Goal: Information Seeking & Learning: Learn about a topic

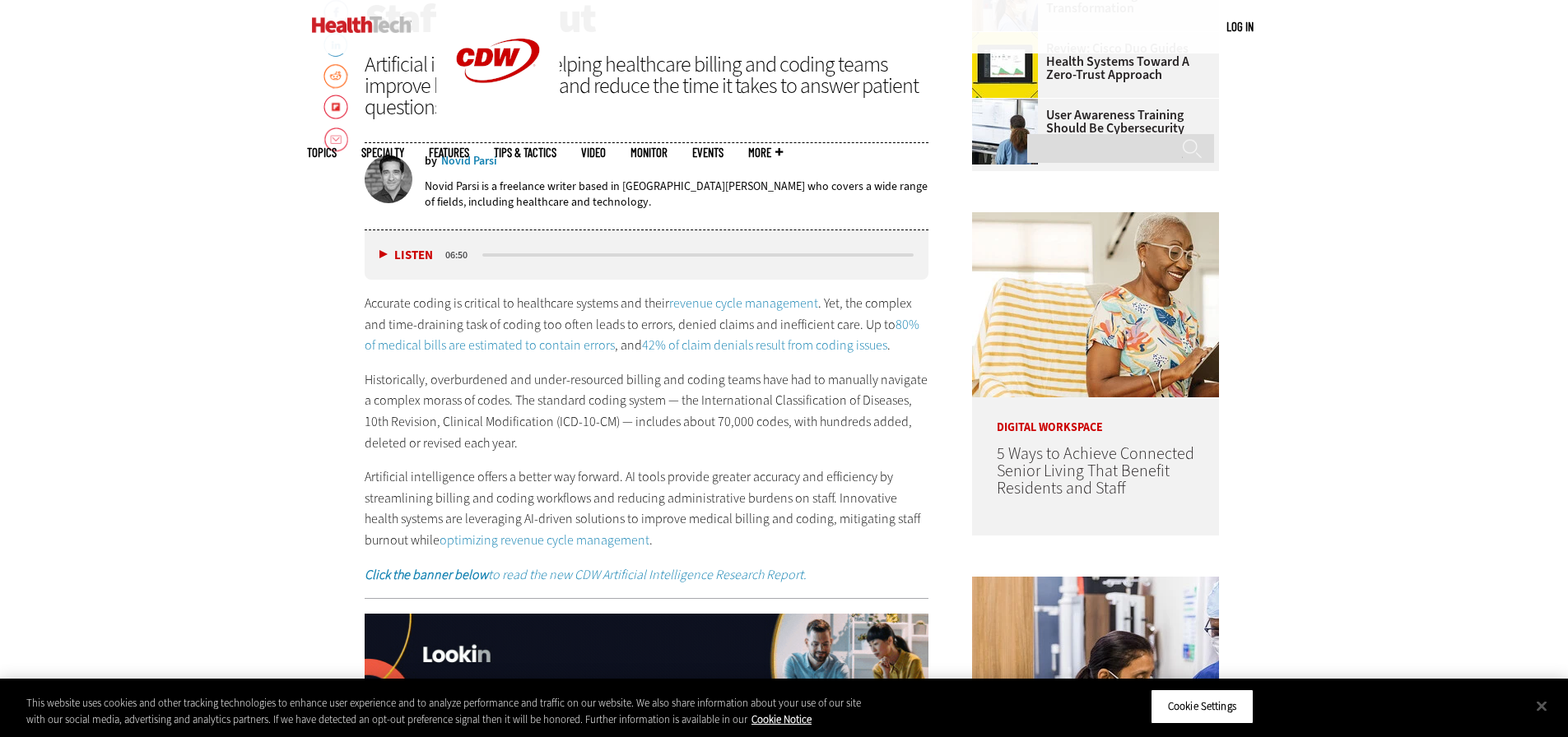
scroll to position [901, 0]
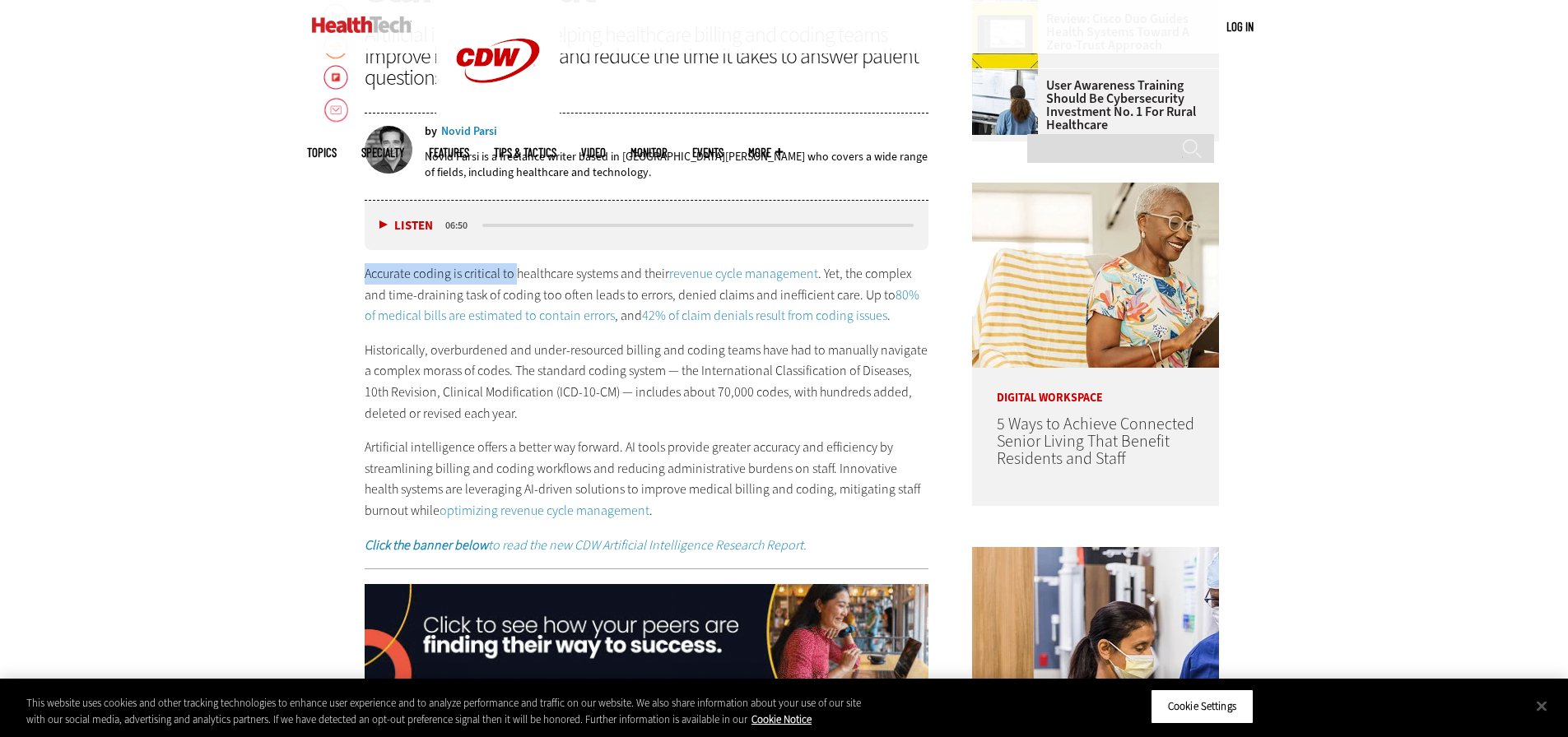
drag, startPoint x: 344, startPoint y: 271, endPoint x: 518, endPoint y: 270, distance: 174.0
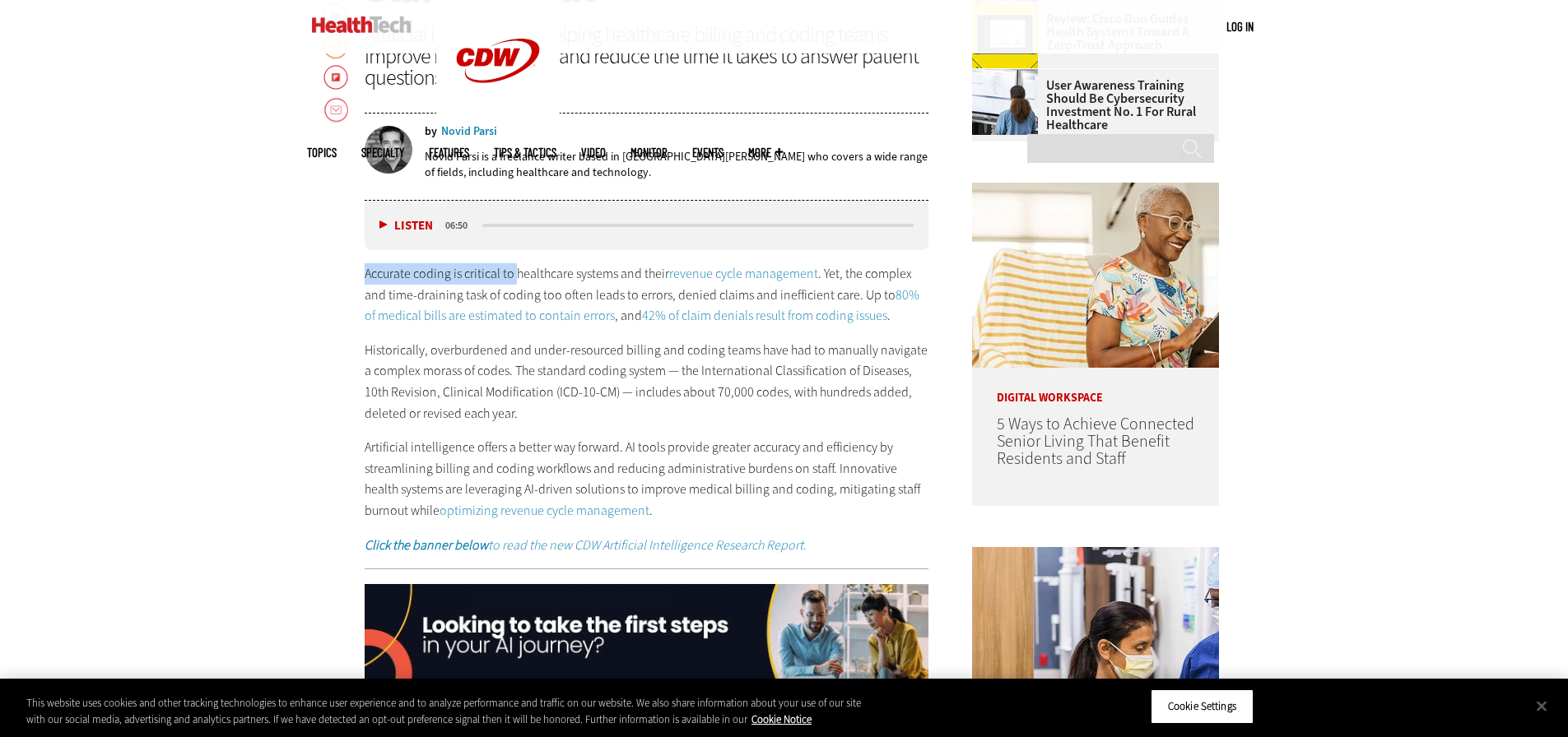
click at [518, 270] on p "Accurate coding is critical to healthcare systems and their revenue cycle manag…" at bounding box center [647, 294] width 565 height 63
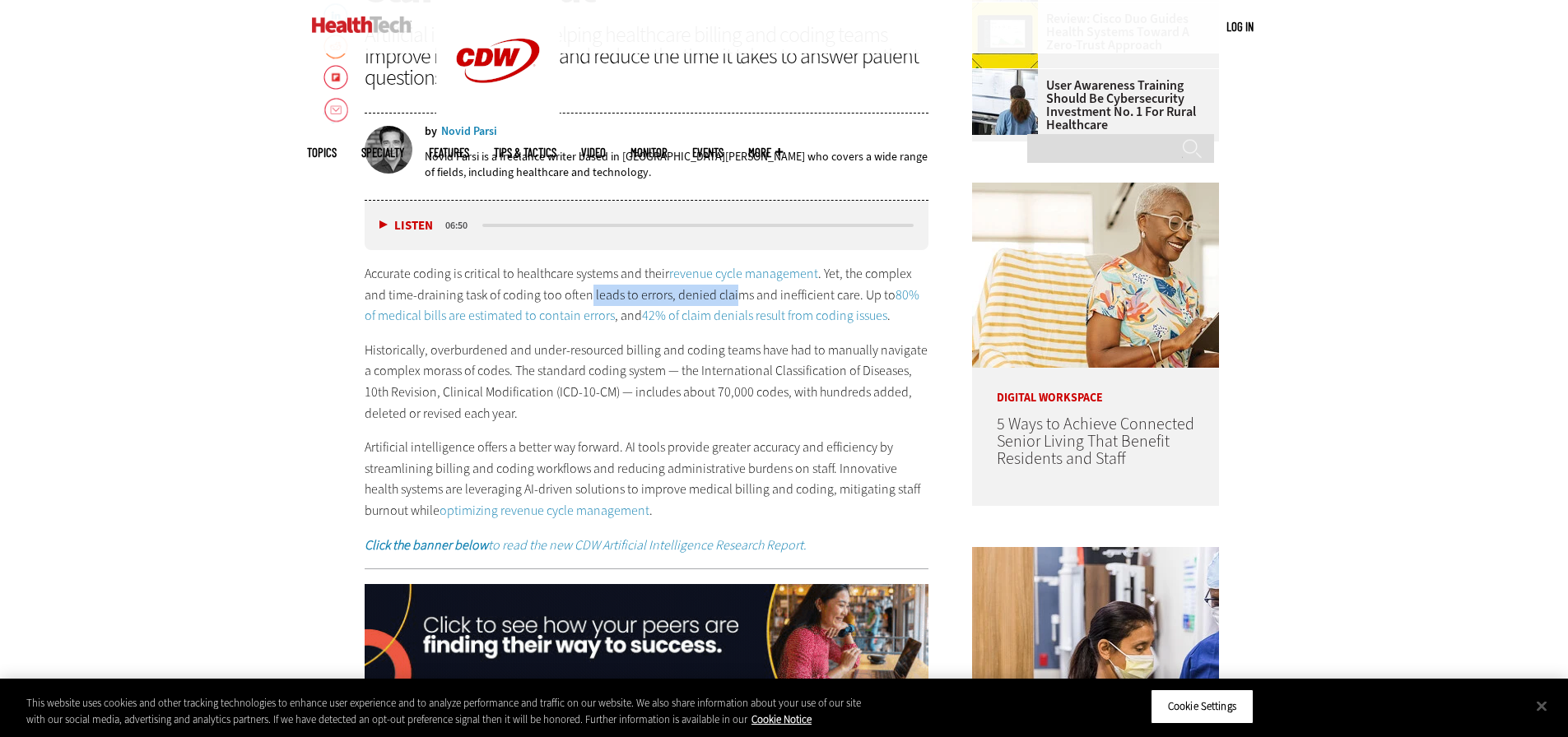
drag, startPoint x: 583, startPoint y: 293, endPoint x: 734, endPoint y: 297, distance: 151.1
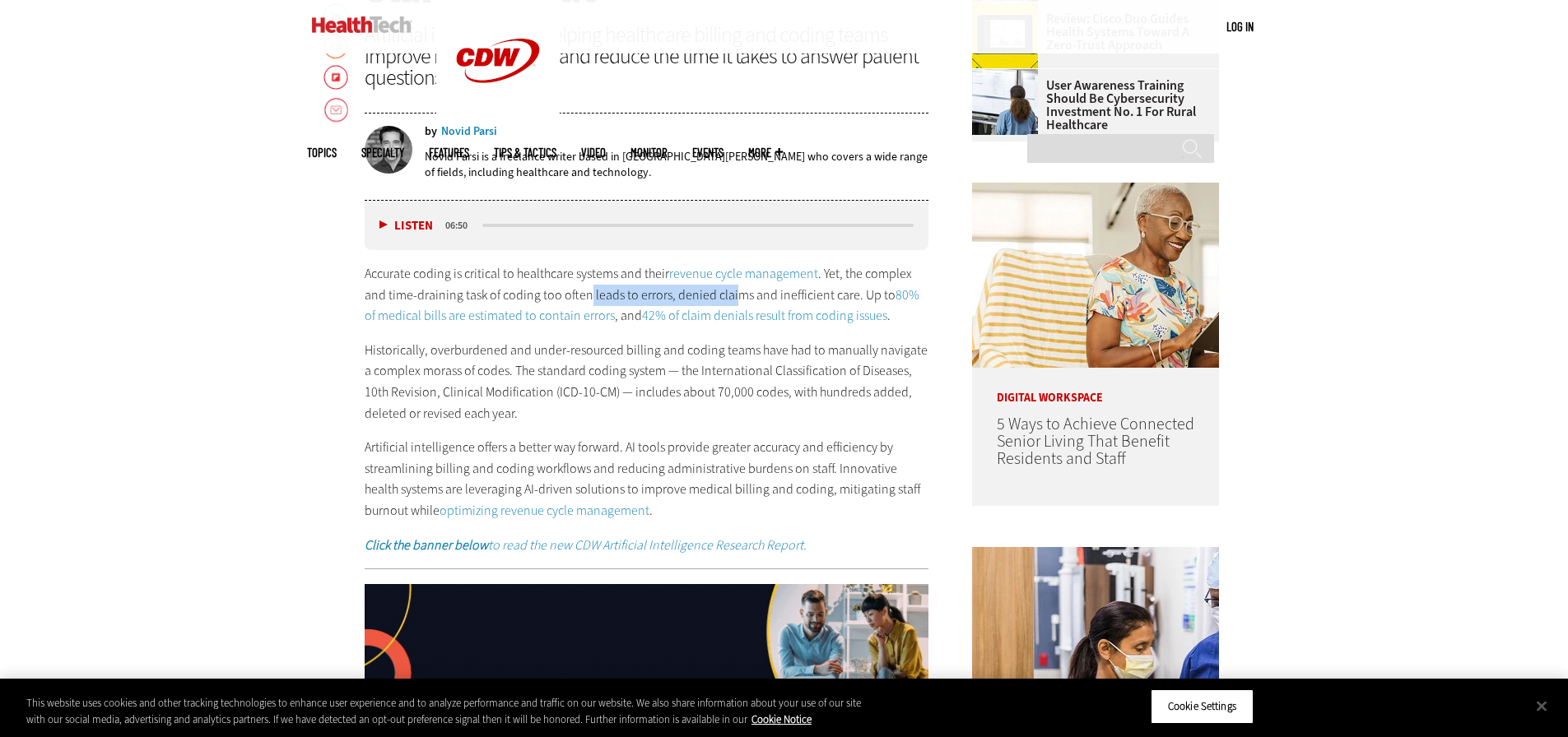
click at [734, 297] on p "Accurate coding is critical to healthcare systems and their revenue cycle manag…" at bounding box center [647, 294] width 565 height 63
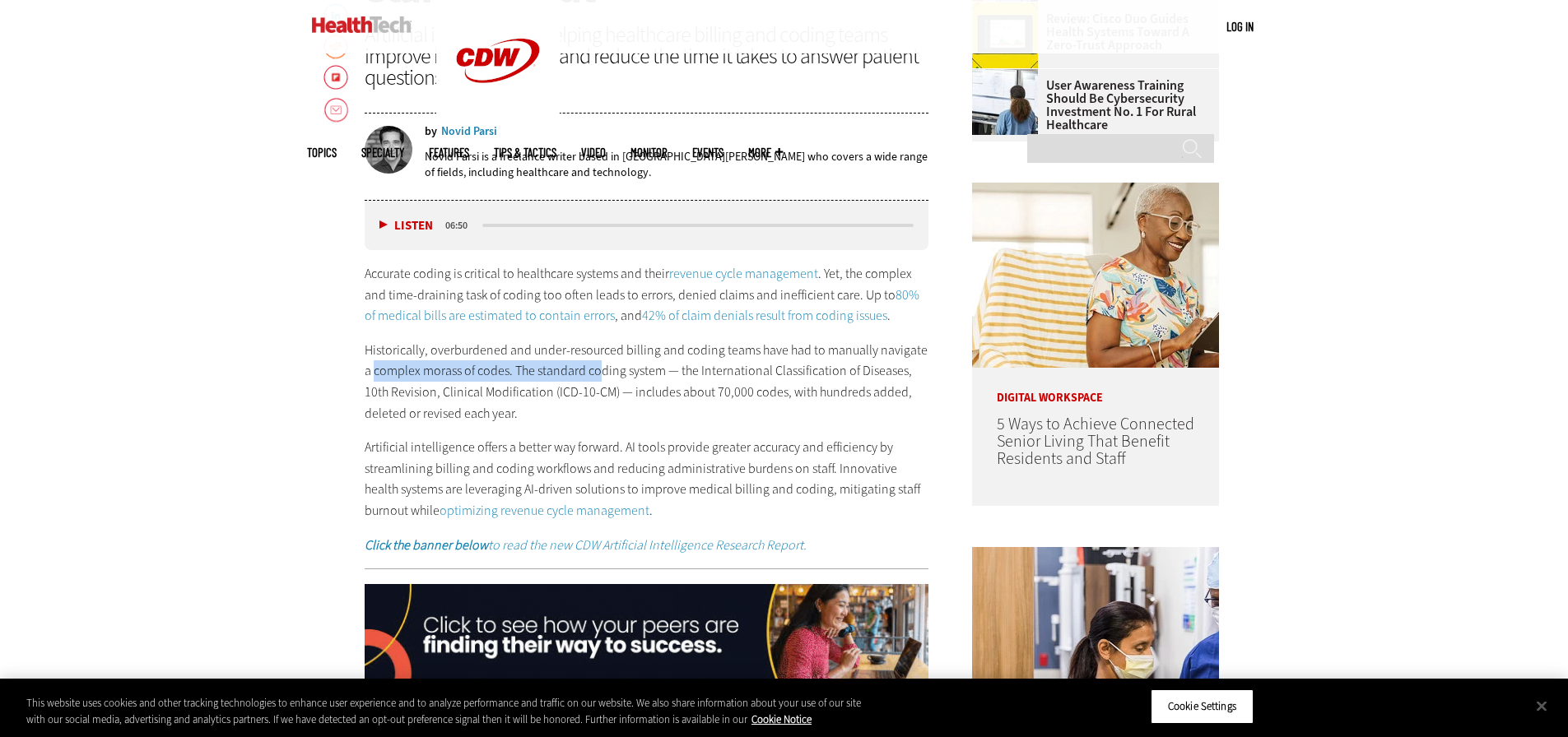
drag, startPoint x: 363, startPoint y: 367, endPoint x: 591, endPoint y: 369, distance: 228.0
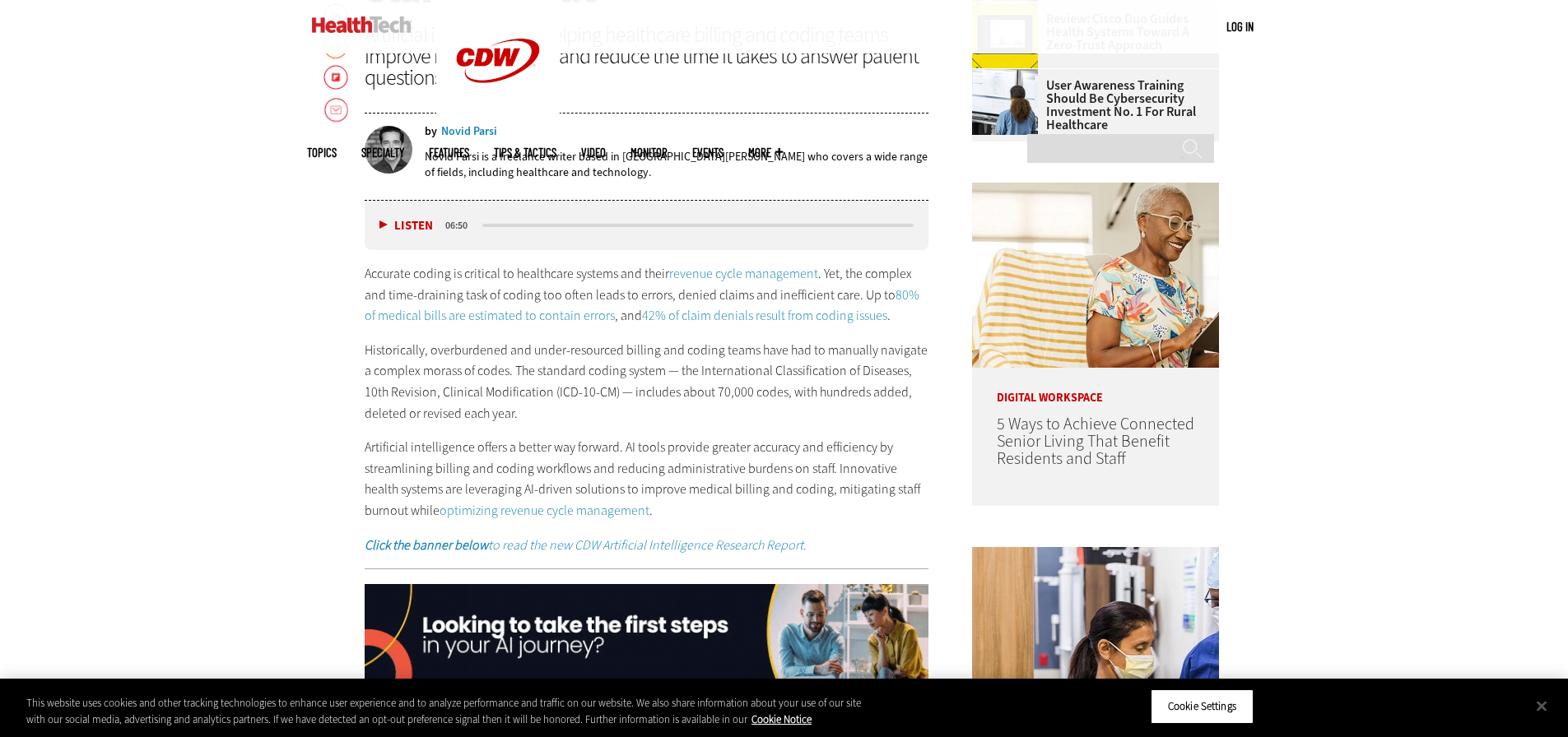
click at [593, 368] on p "Historically, overburdened and under-resourced billing and coding teams have ha…" at bounding box center [647, 382] width 565 height 84
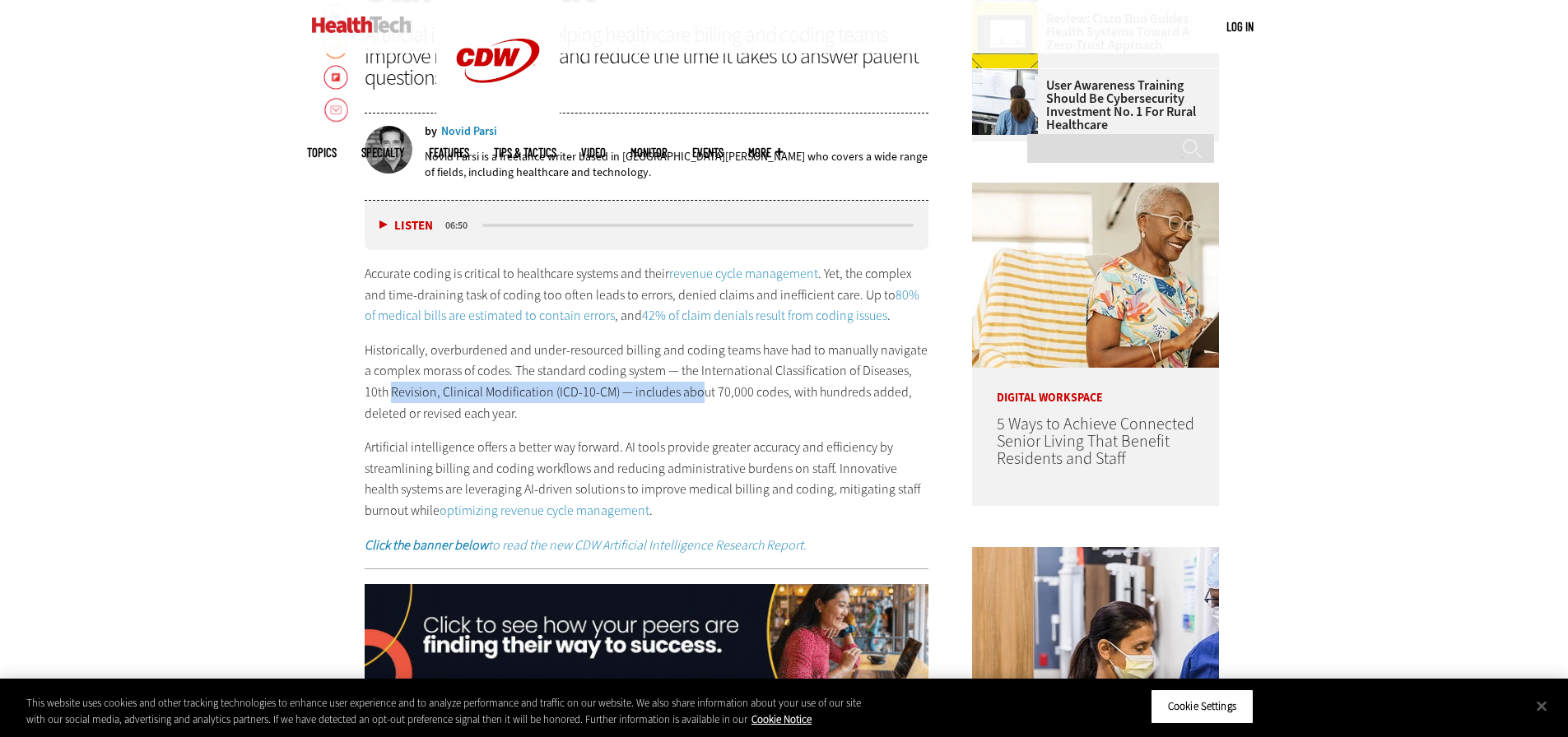
drag, startPoint x: 357, startPoint y: 400, endPoint x: 674, endPoint y: 393, distance: 317.1
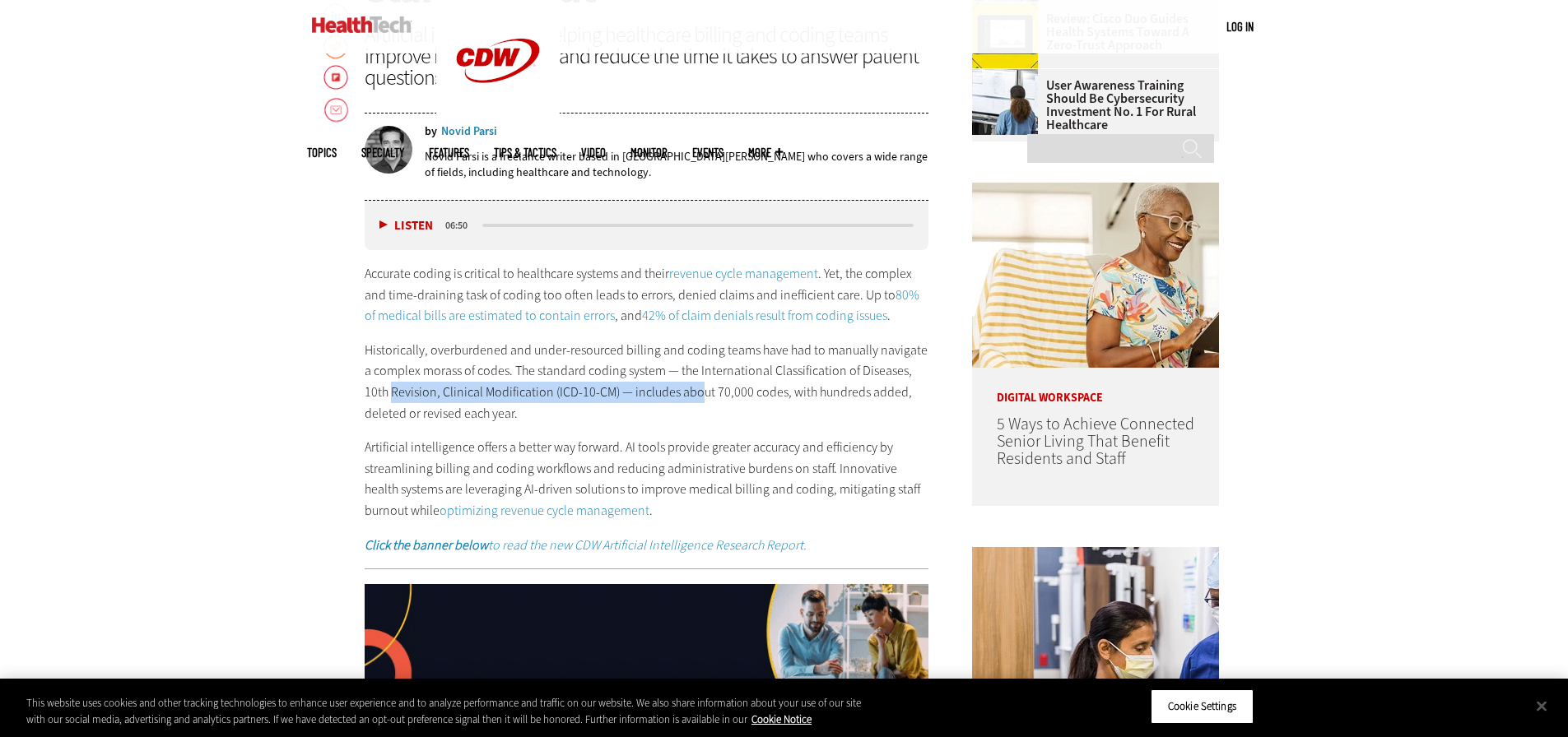
click at [674, 393] on p "Historically, overburdened and under-resourced billing and coding teams have ha…" at bounding box center [647, 382] width 565 height 84
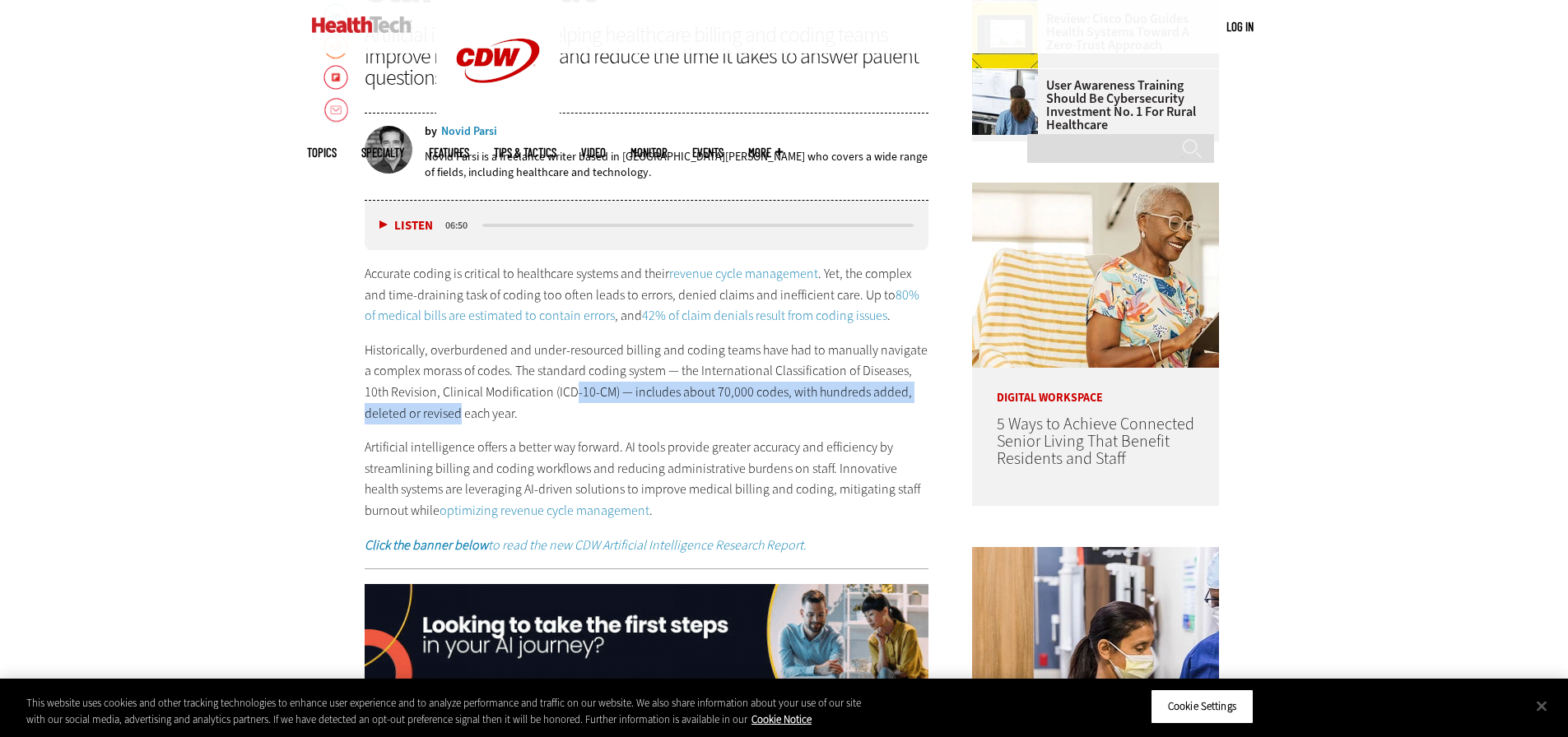
drag, startPoint x: 413, startPoint y: 410, endPoint x: 543, endPoint y: 403, distance: 130.2
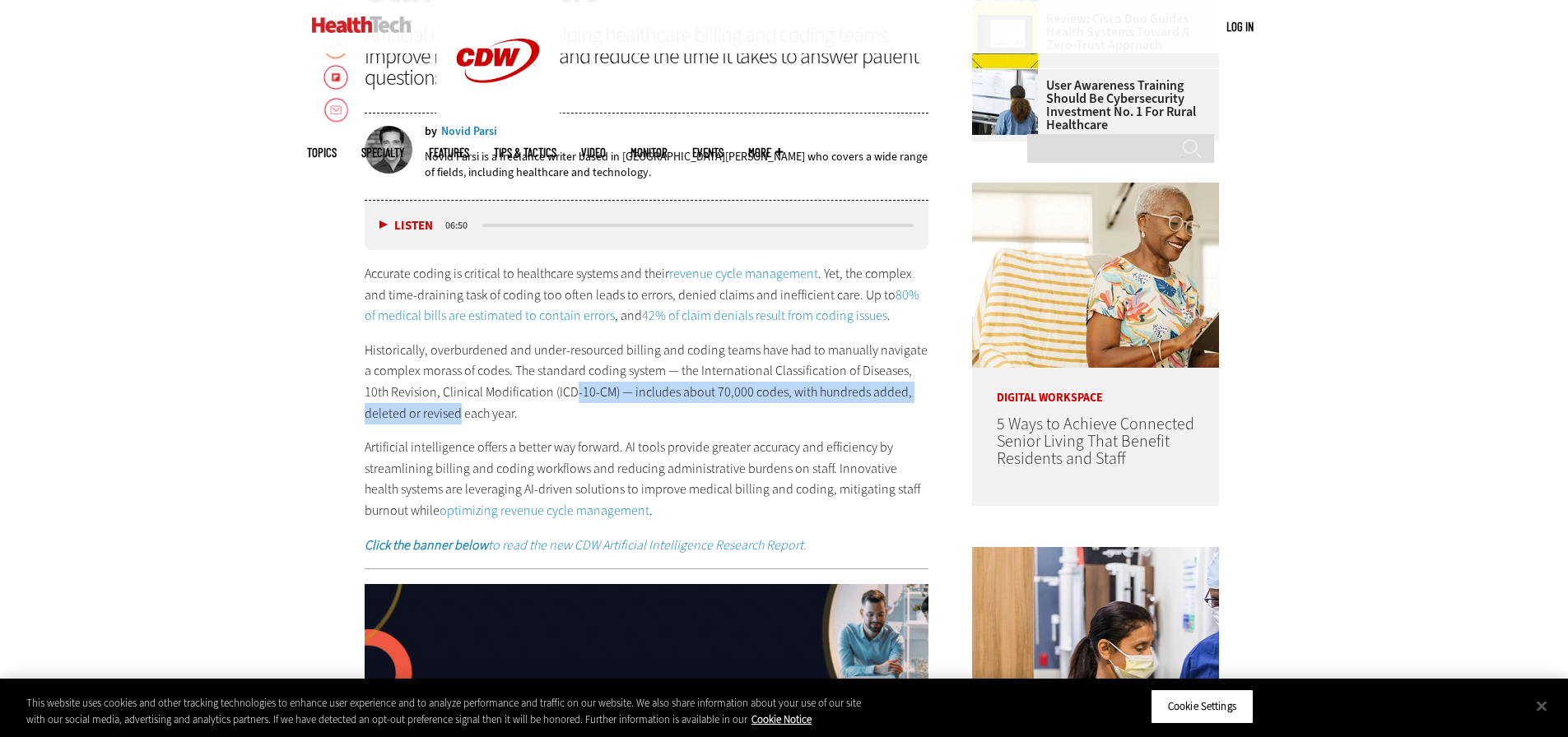
click at [543, 403] on p "Historically, overburdened and under-resourced billing and coding teams have ha…" at bounding box center [647, 382] width 565 height 84
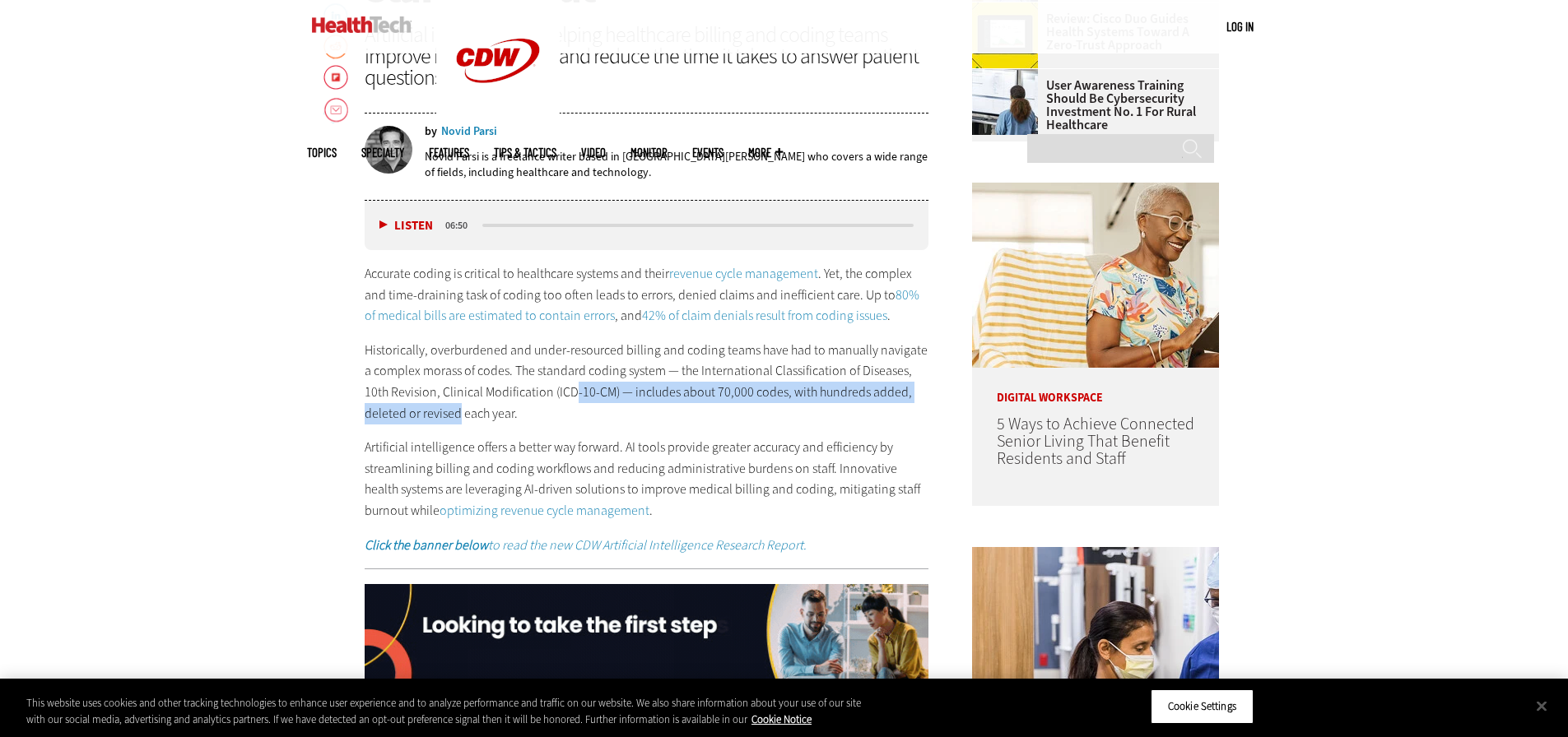
click at [543, 403] on p "Historically, overburdened and under-resourced billing and coding teams have ha…" at bounding box center [647, 382] width 565 height 84
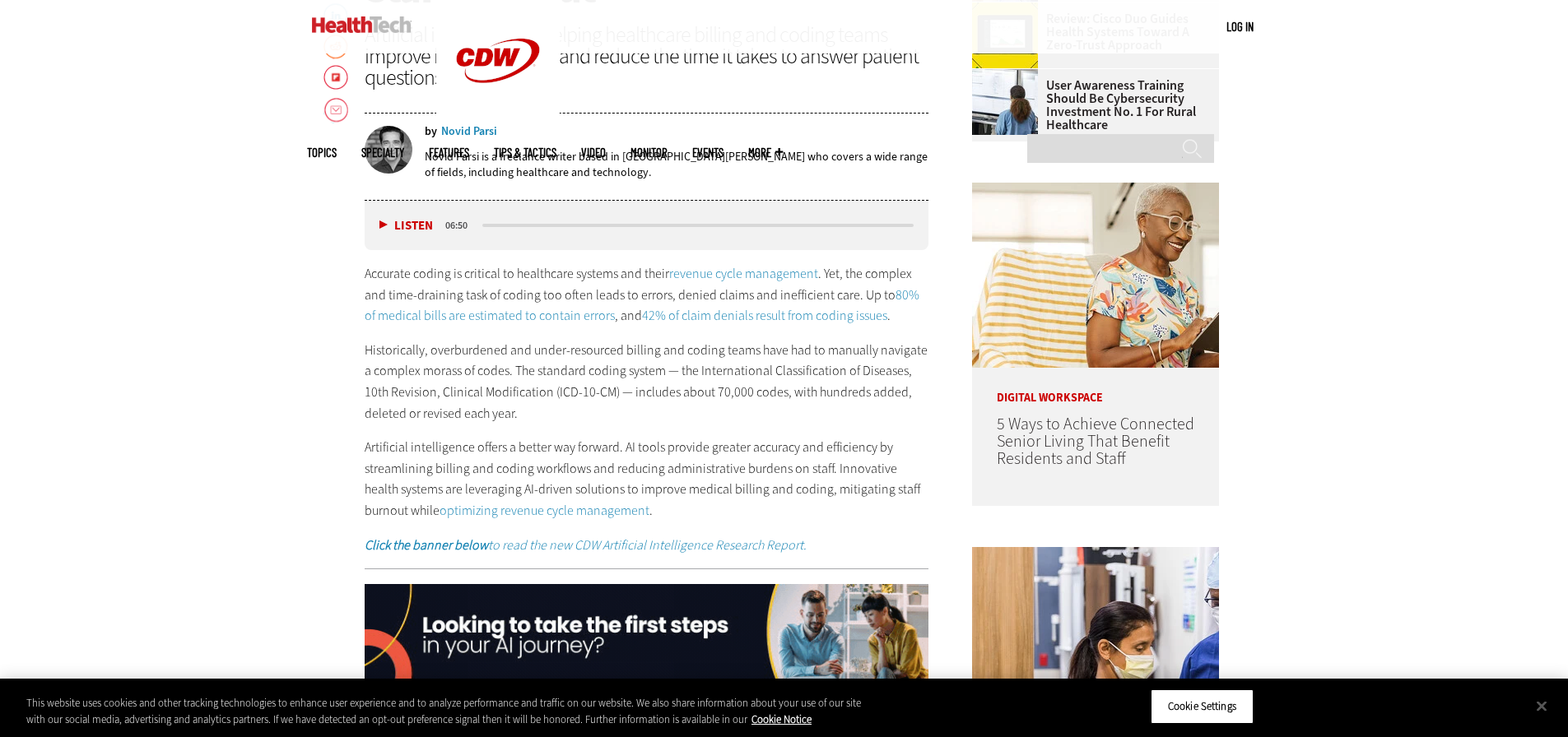
click at [489, 416] on p "Historically, overburdened and under-resourced billing and coding teams have ha…" at bounding box center [647, 382] width 565 height 84
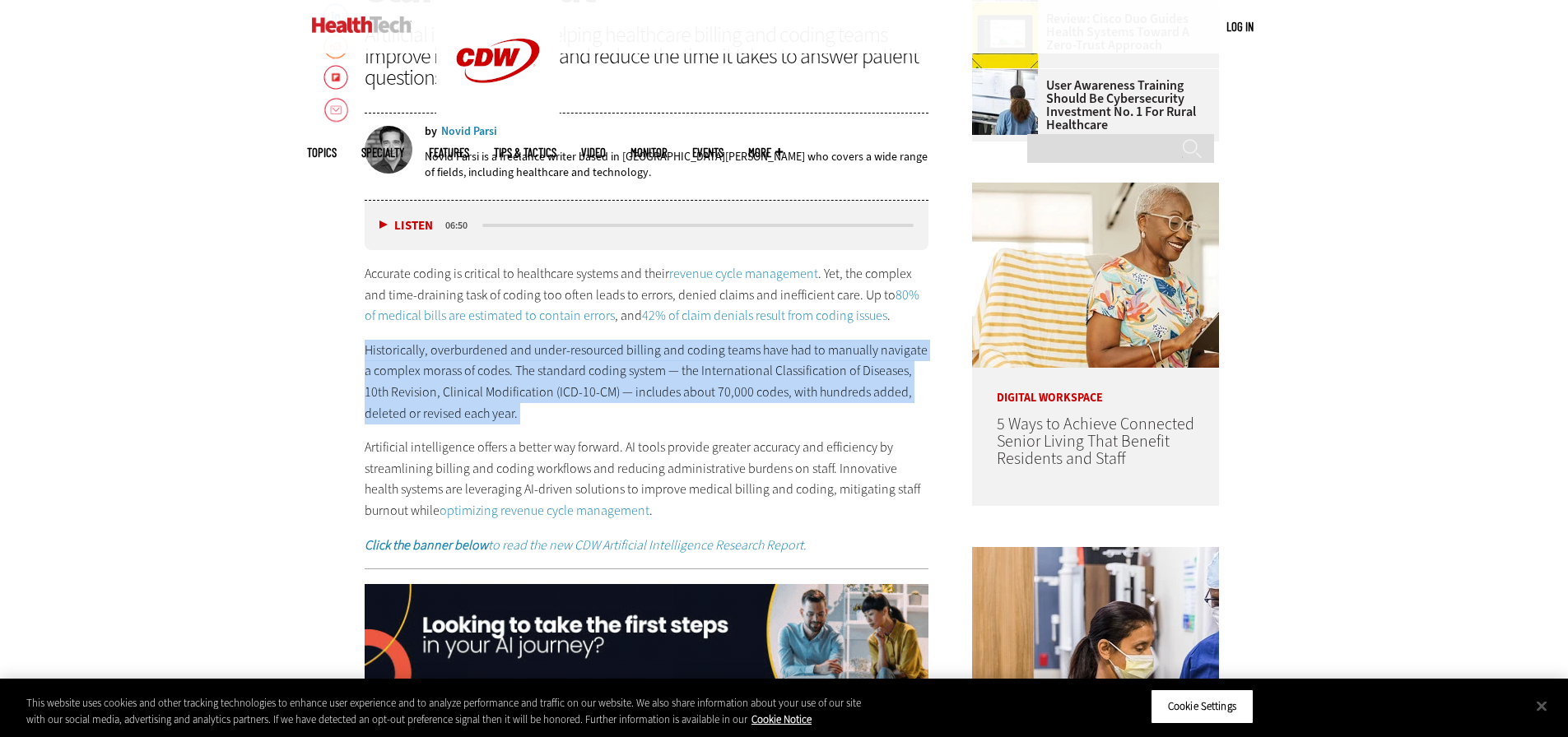
click at [489, 416] on p "Historically, overburdened and under-resourced billing and coding teams have ha…" at bounding box center [647, 382] width 565 height 84
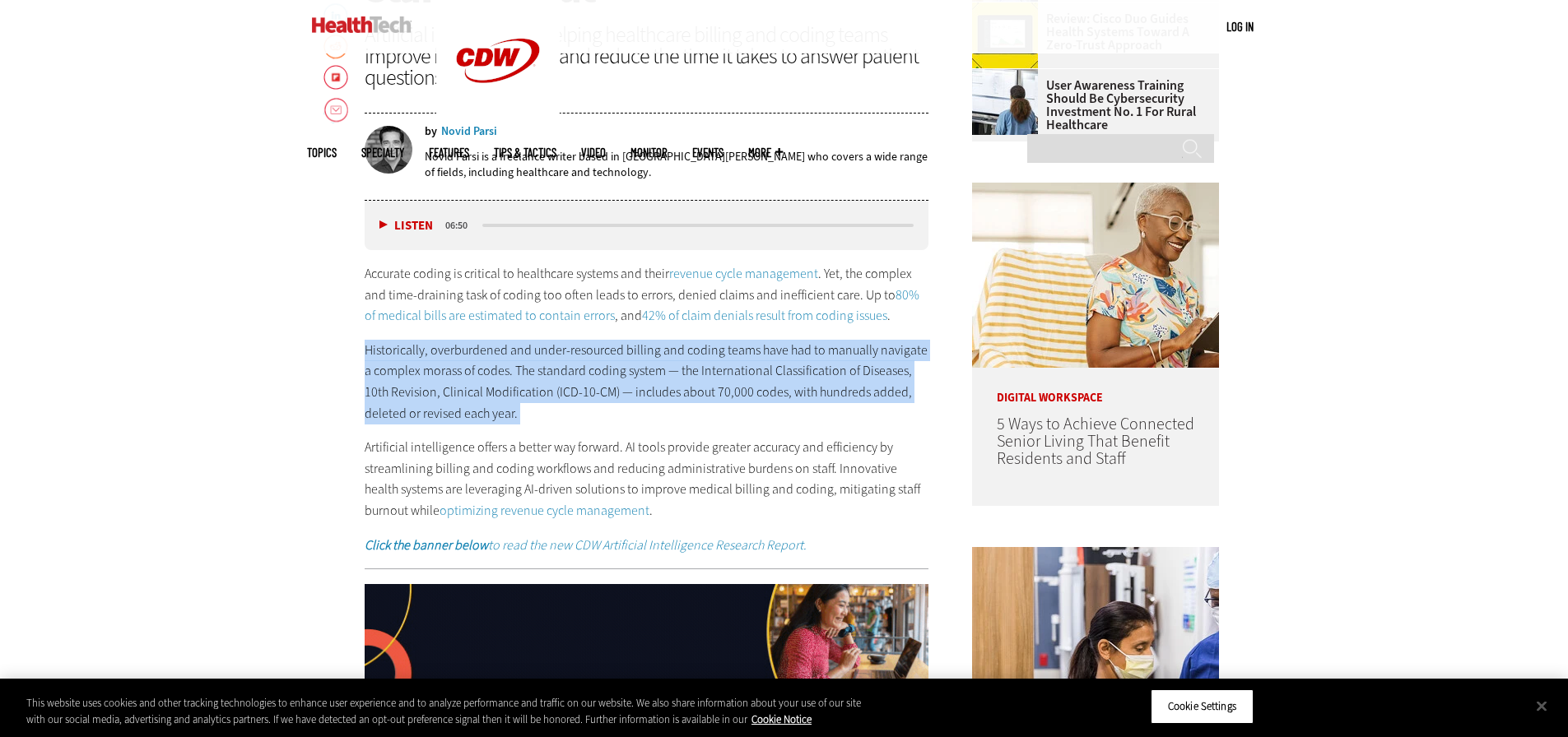
click at [489, 416] on p "Historically, overburdened and under-resourced billing and coding teams have ha…" at bounding box center [647, 382] width 565 height 84
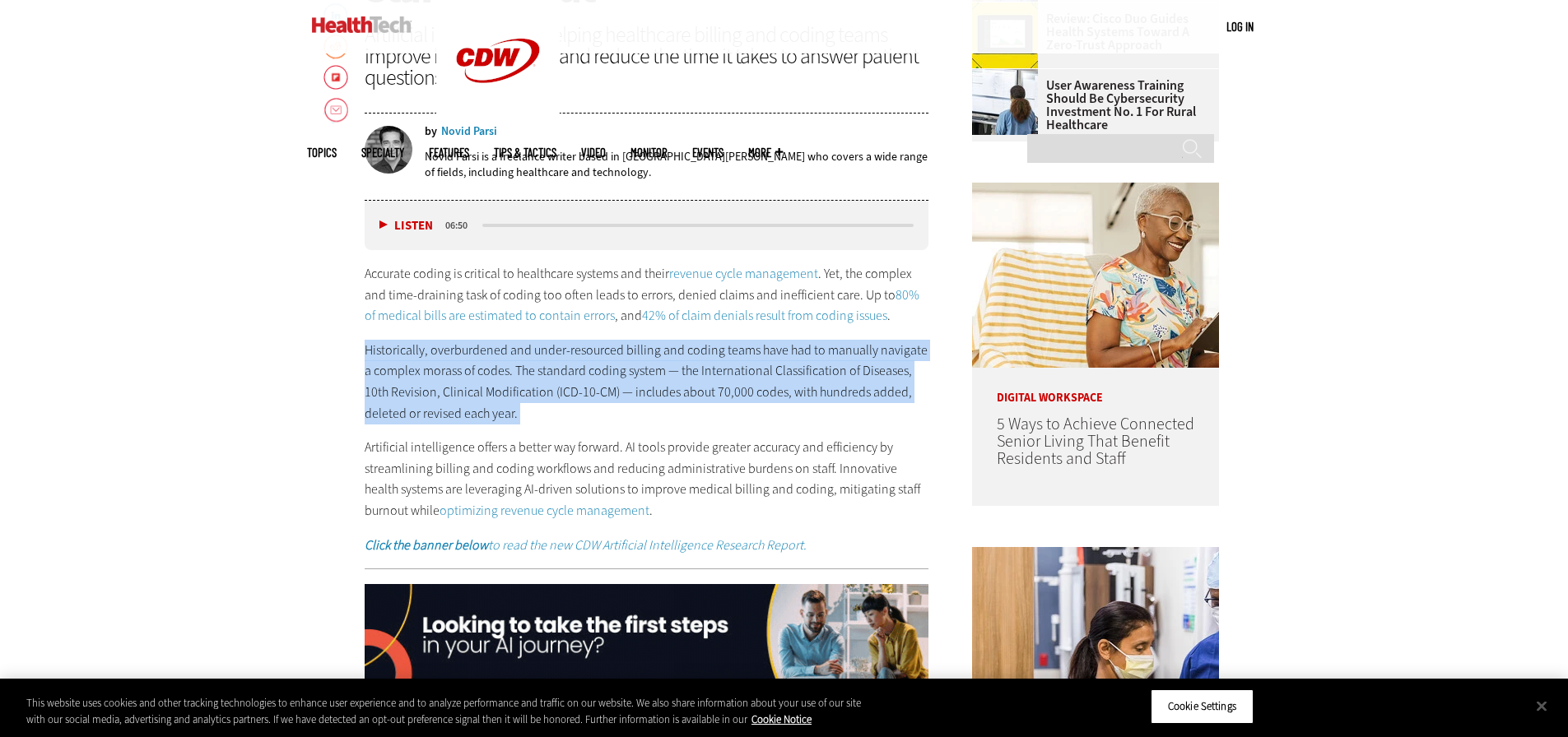
click at [494, 415] on p "Historically, overburdened and under-resourced billing and coding teams have ha…" at bounding box center [647, 382] width 565 height 84
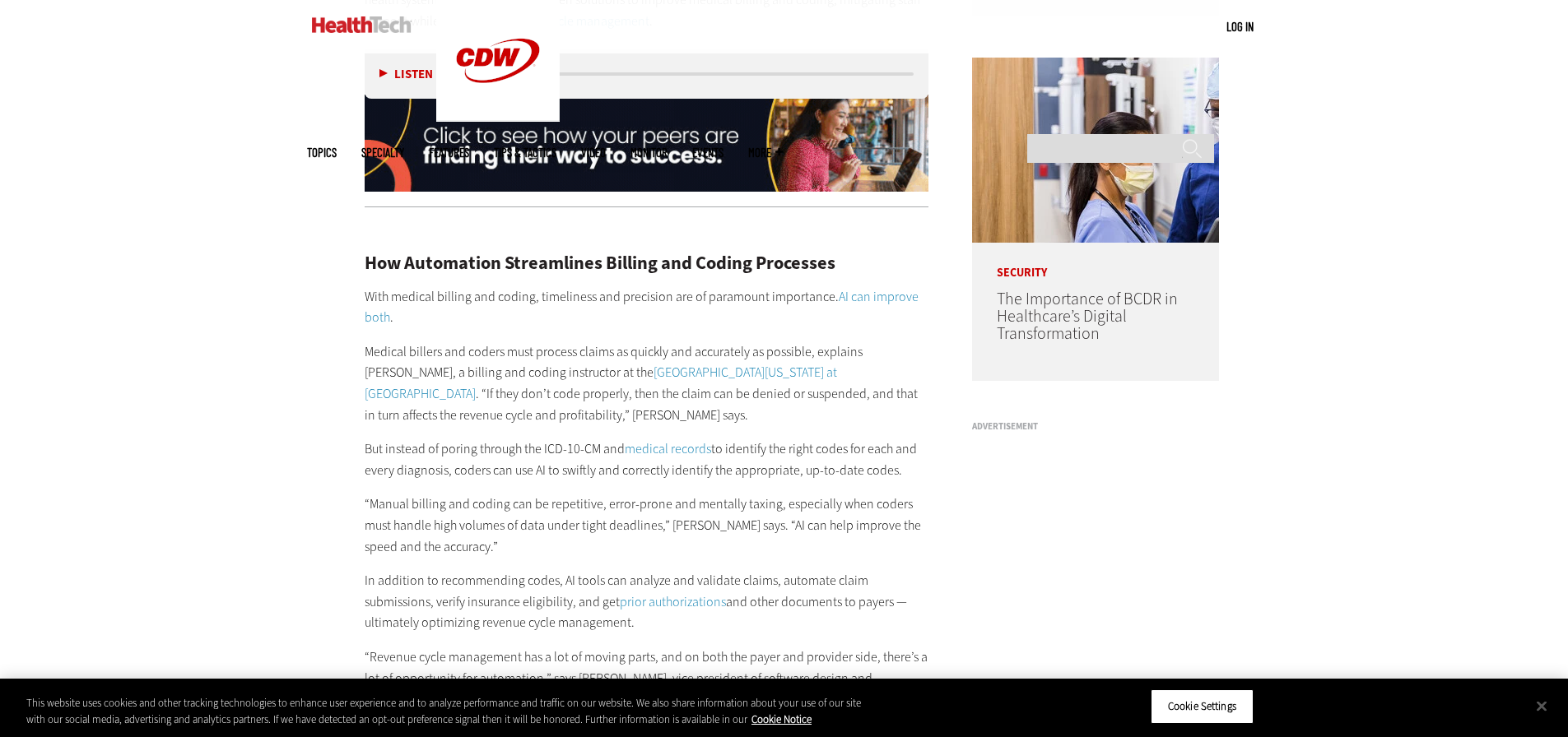
scroll to position [1395, 0]
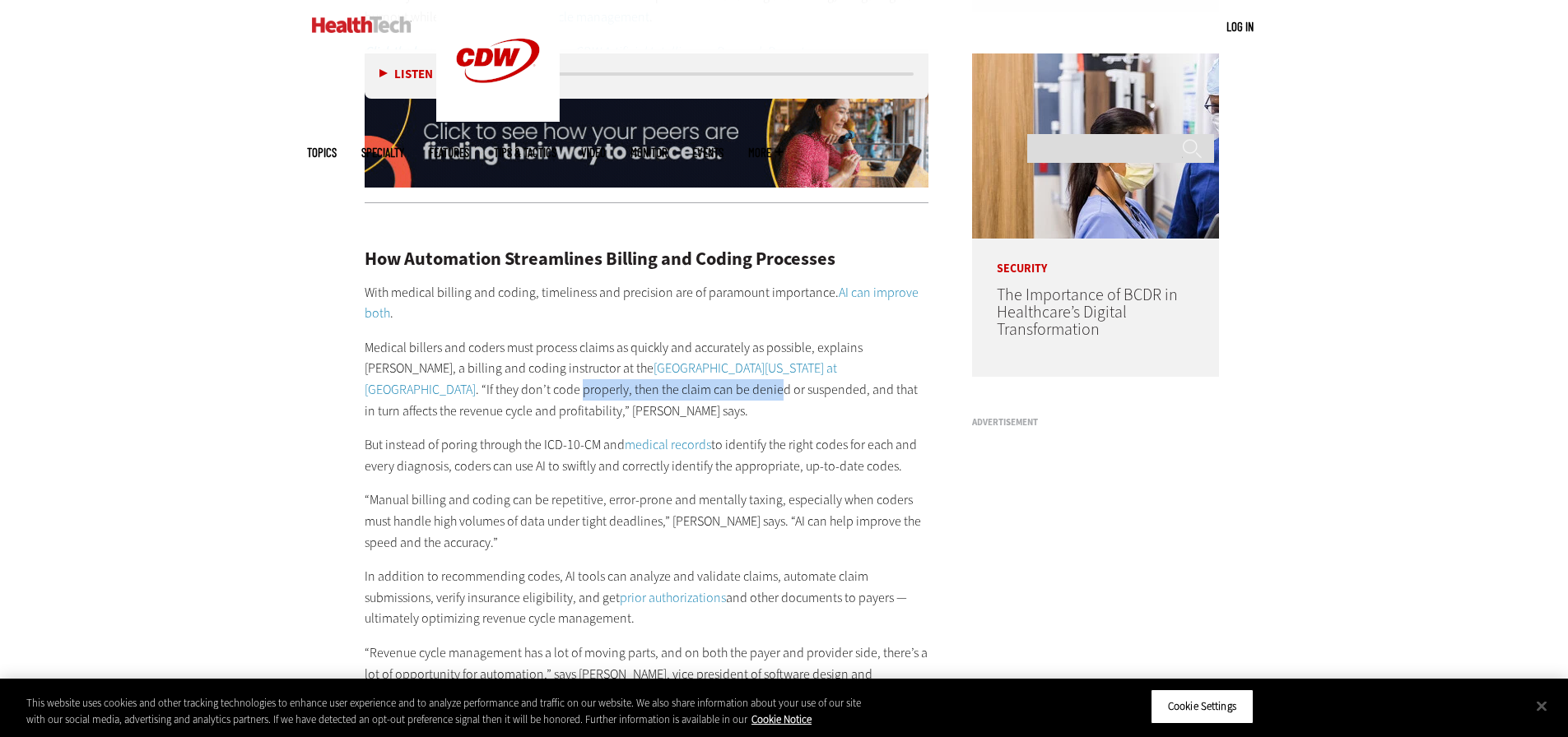
drag, startPoint x: 360, startPoint y: 392, endPoint x: 565, endPoint y: 397, distance: 205.1
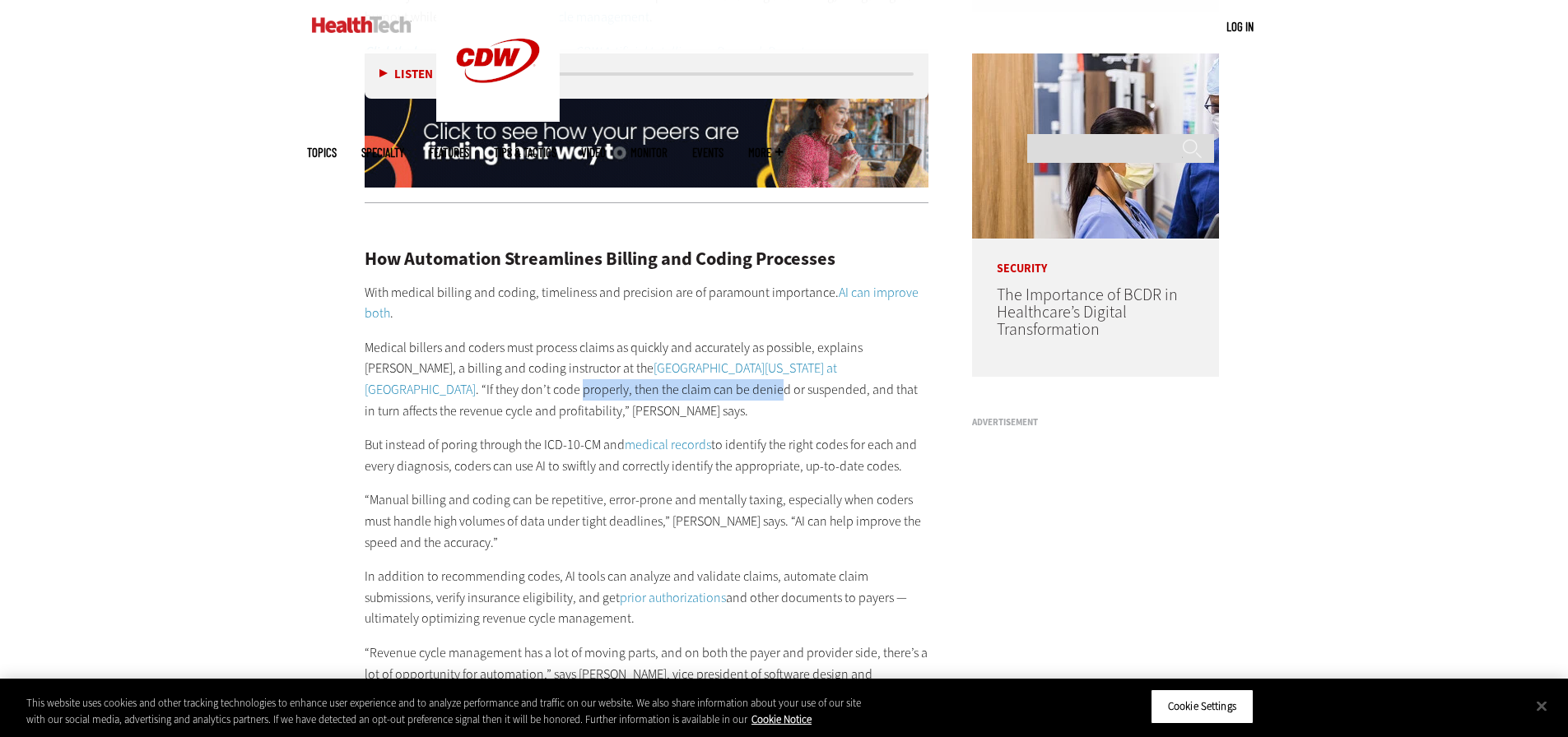
click at [565, 397] on p "Medical billers and coders must process claims as quickly and accurately as pos…" at bounding box center [647, 380] width 565 height 84
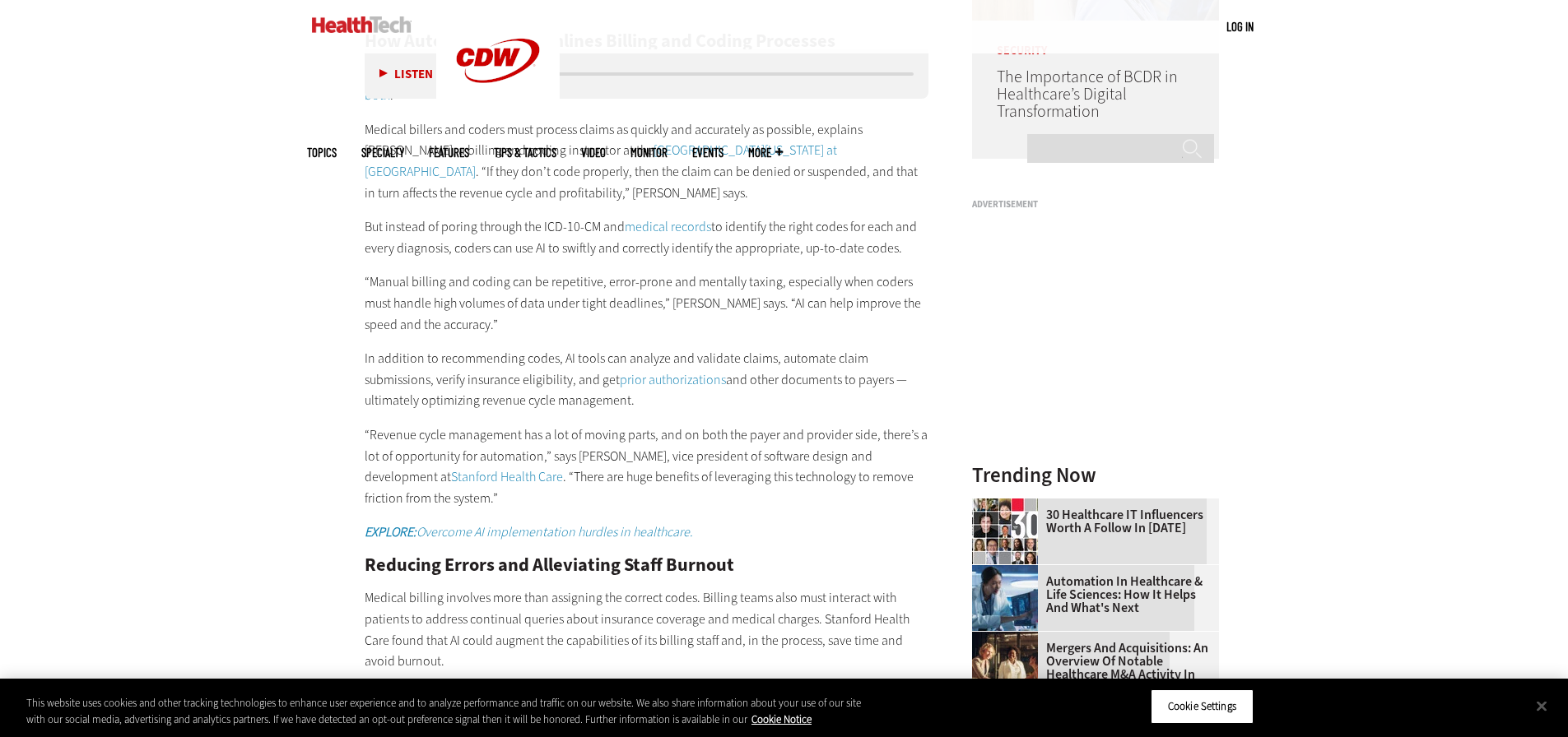
scroll to position [1642, 0]
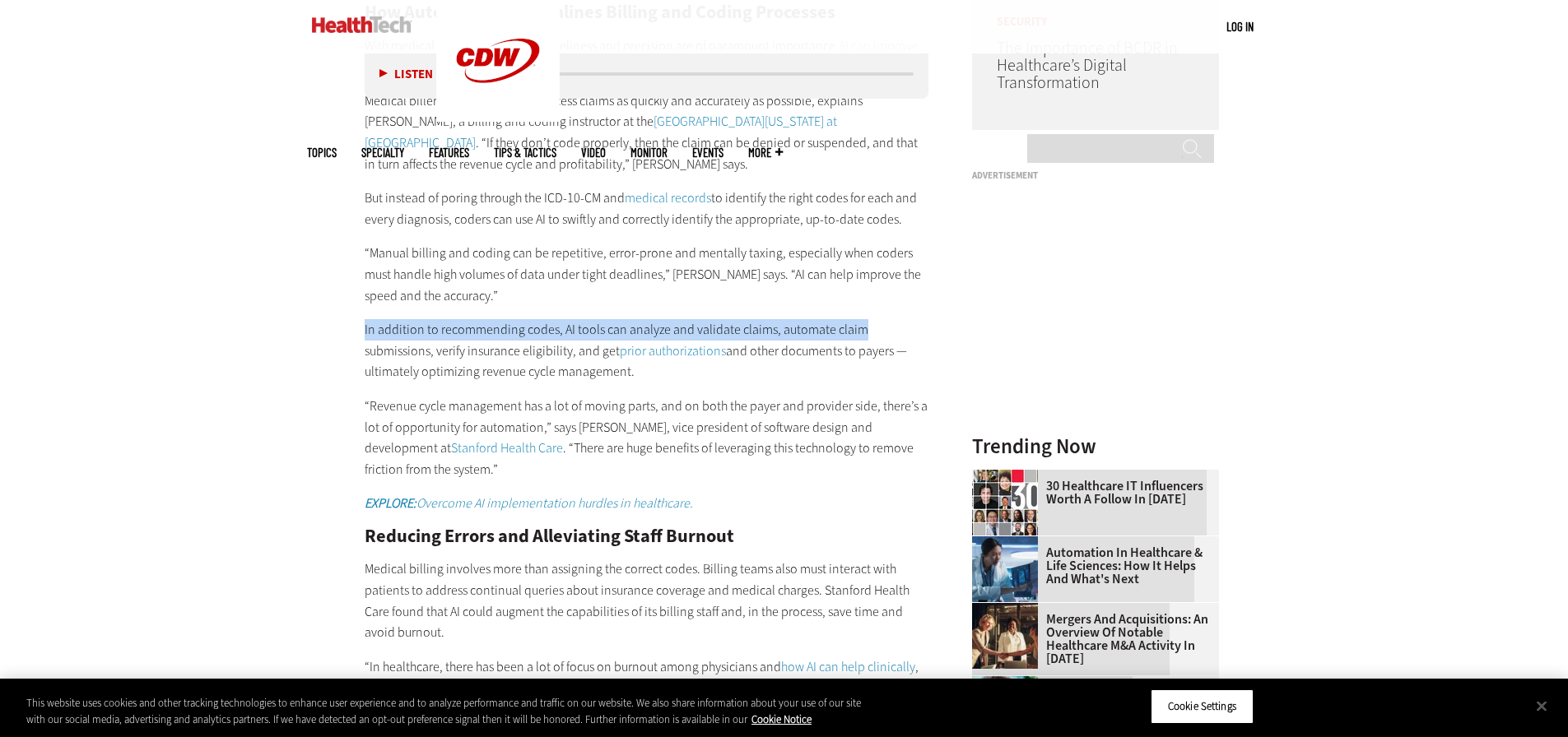
drag, startPoint x: 341, startPoint y: 329, endPoint x: 897, endPoint y: 325, distance: 556.0
click at [897, 325] on article "[DATE] Twitter Facebook LinkedIn Reddit Flipboard Email Artificial Intelligence…" at bounding box center [630, 744] width 597 height 3261
click at [897, 325] on p "In addition to recommending codes, AI tools can analyze and validate claims, au…" at bounding box center [647, 350] width 565 height 63
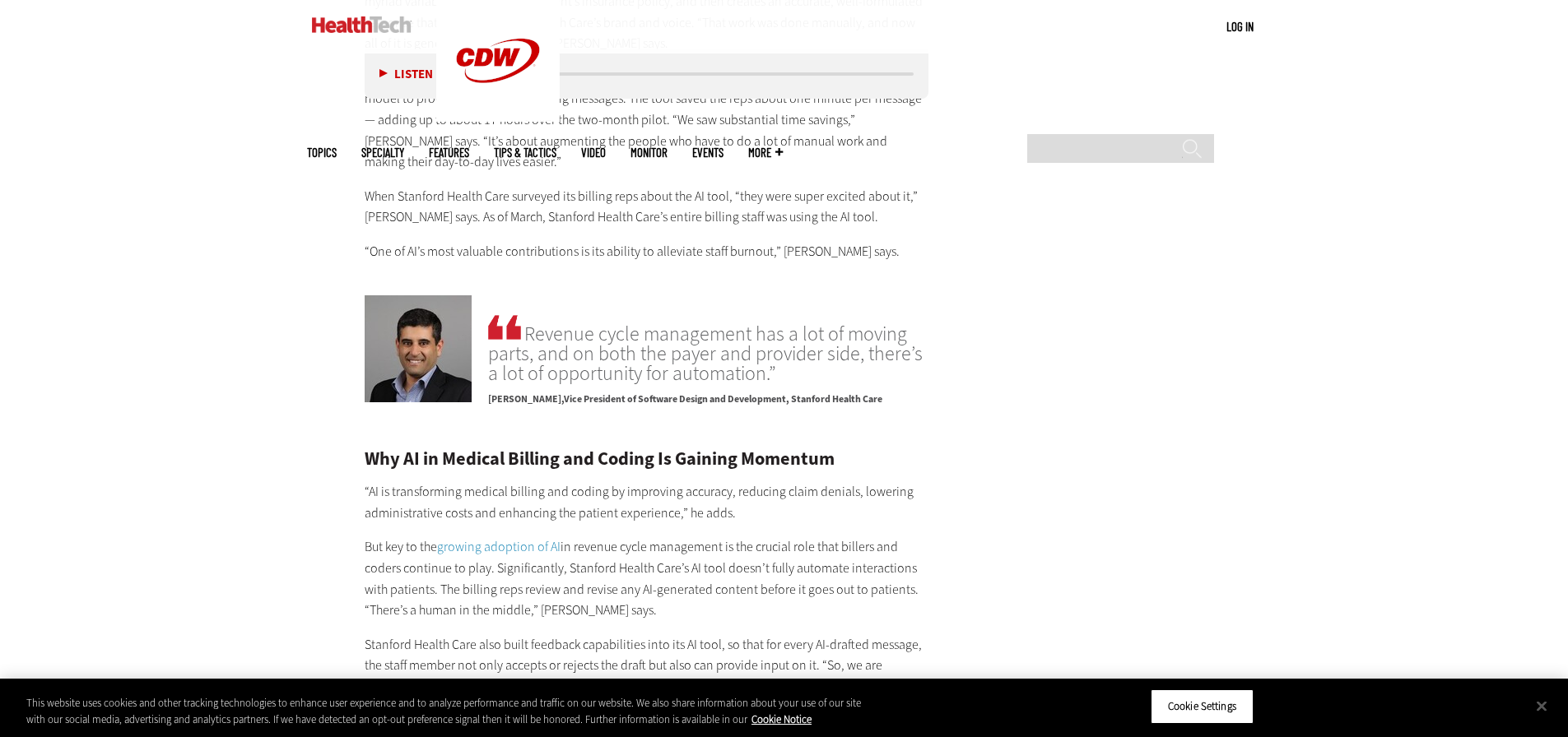
scroll to position [2547, 0]
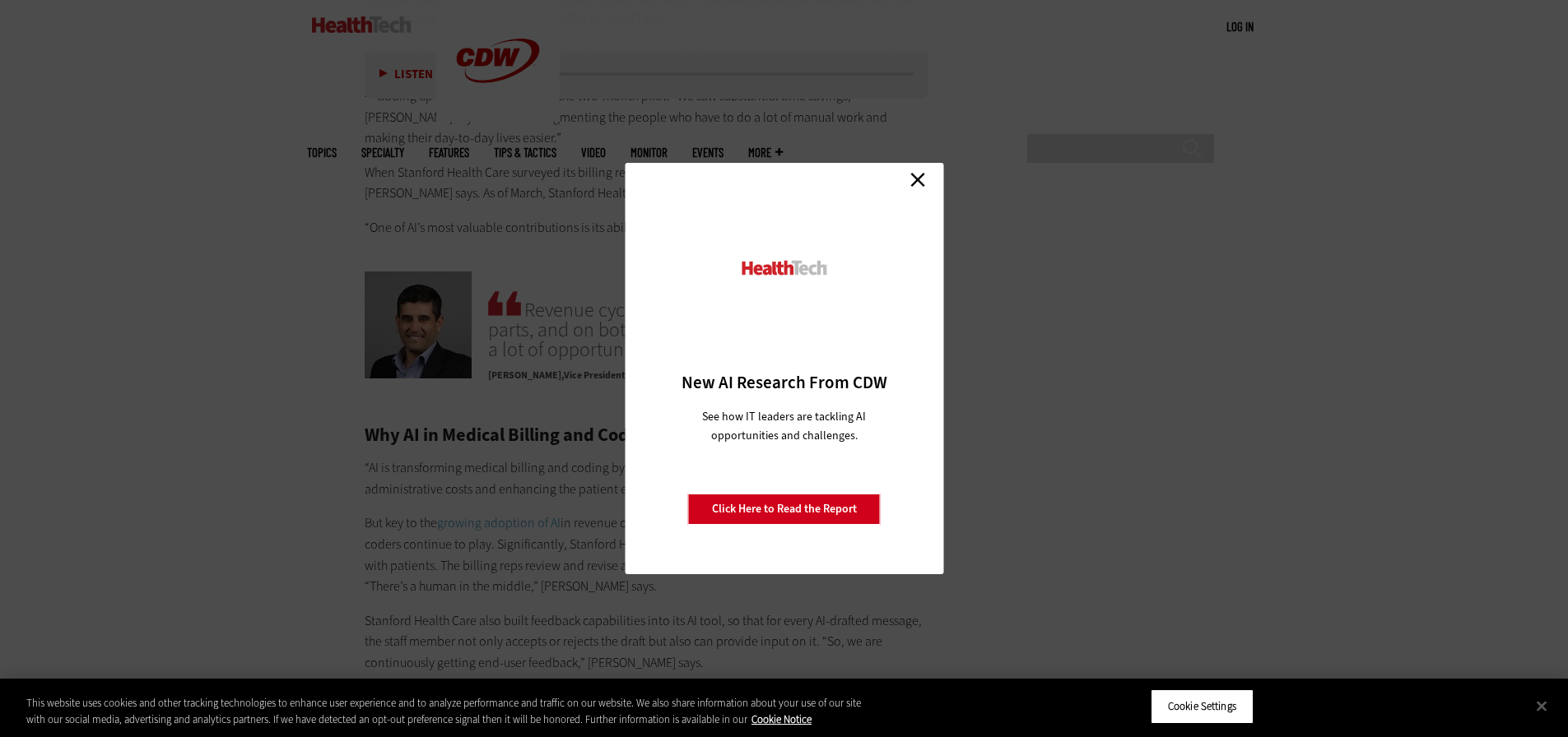
click at [918, 174] on link "Close" at bounding box center [917, 179] width 24 height 24
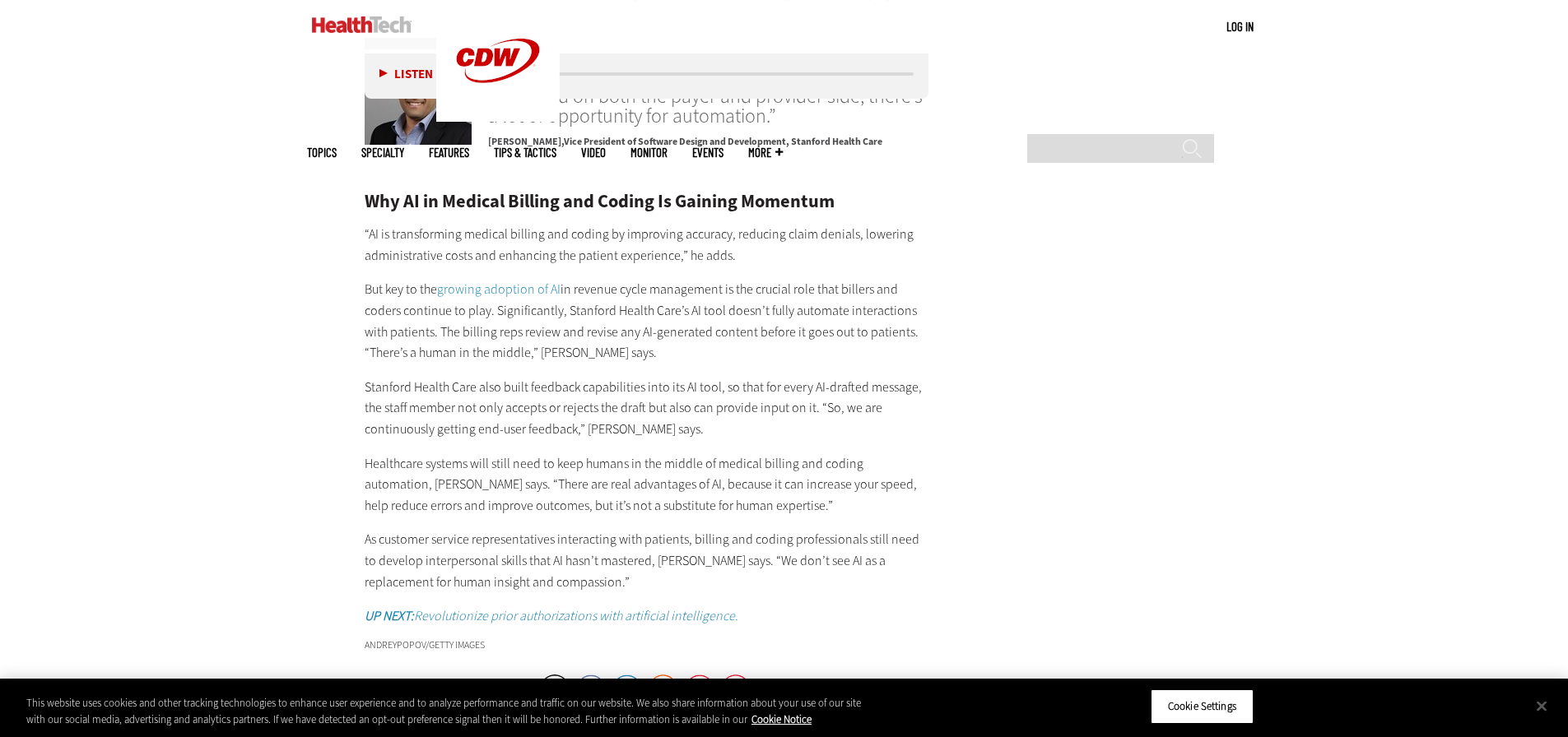
scroll to position [2794, 0]
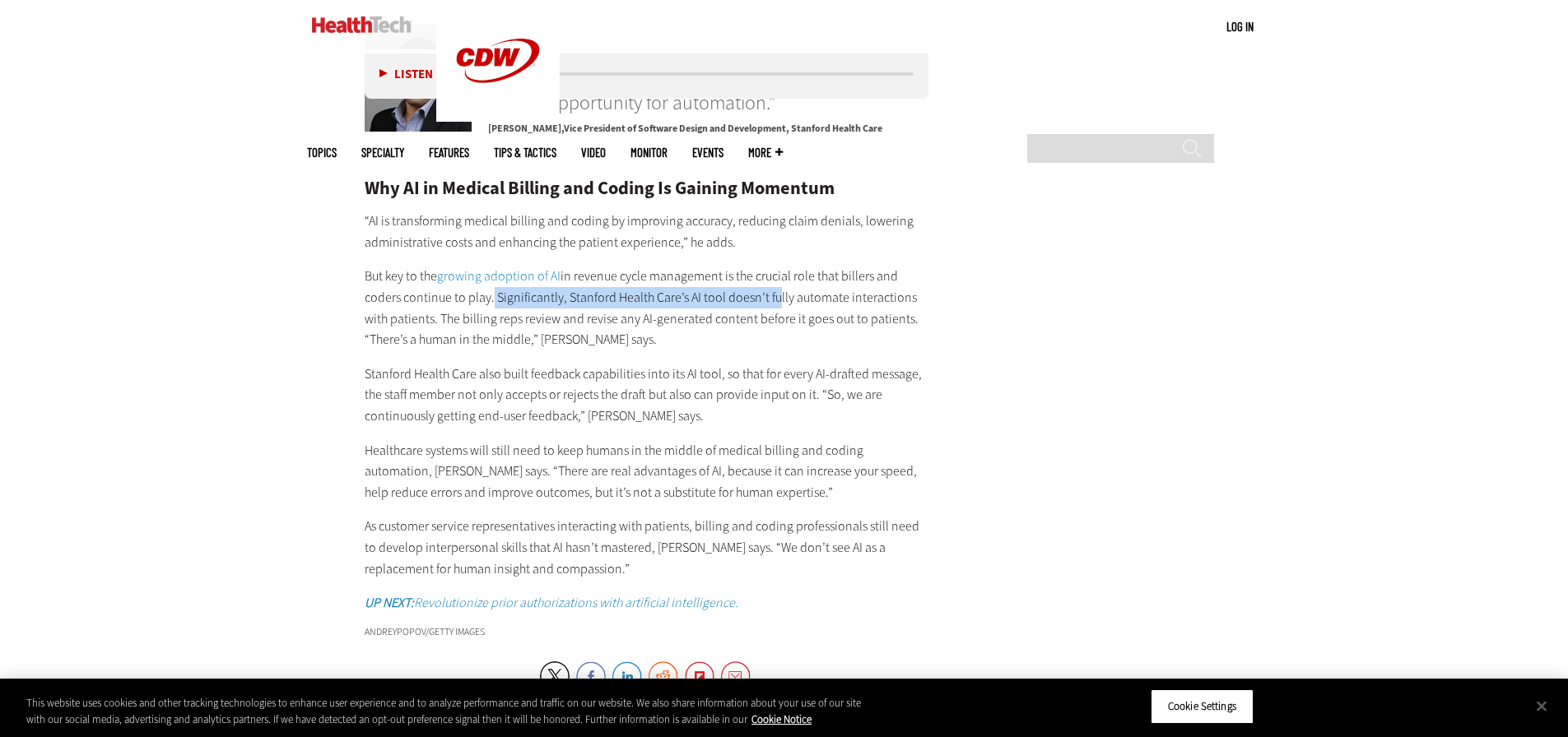
drag, startPoint x: 489, startPoint y: 297, endPoint x: 766, endPoint y: 299, distance: 277.0
click at [766, 299] on p "But key to the growing adoption of AI in revenue cycle management is the crucia…" at bounding box center [647, 308] width 565 height 84
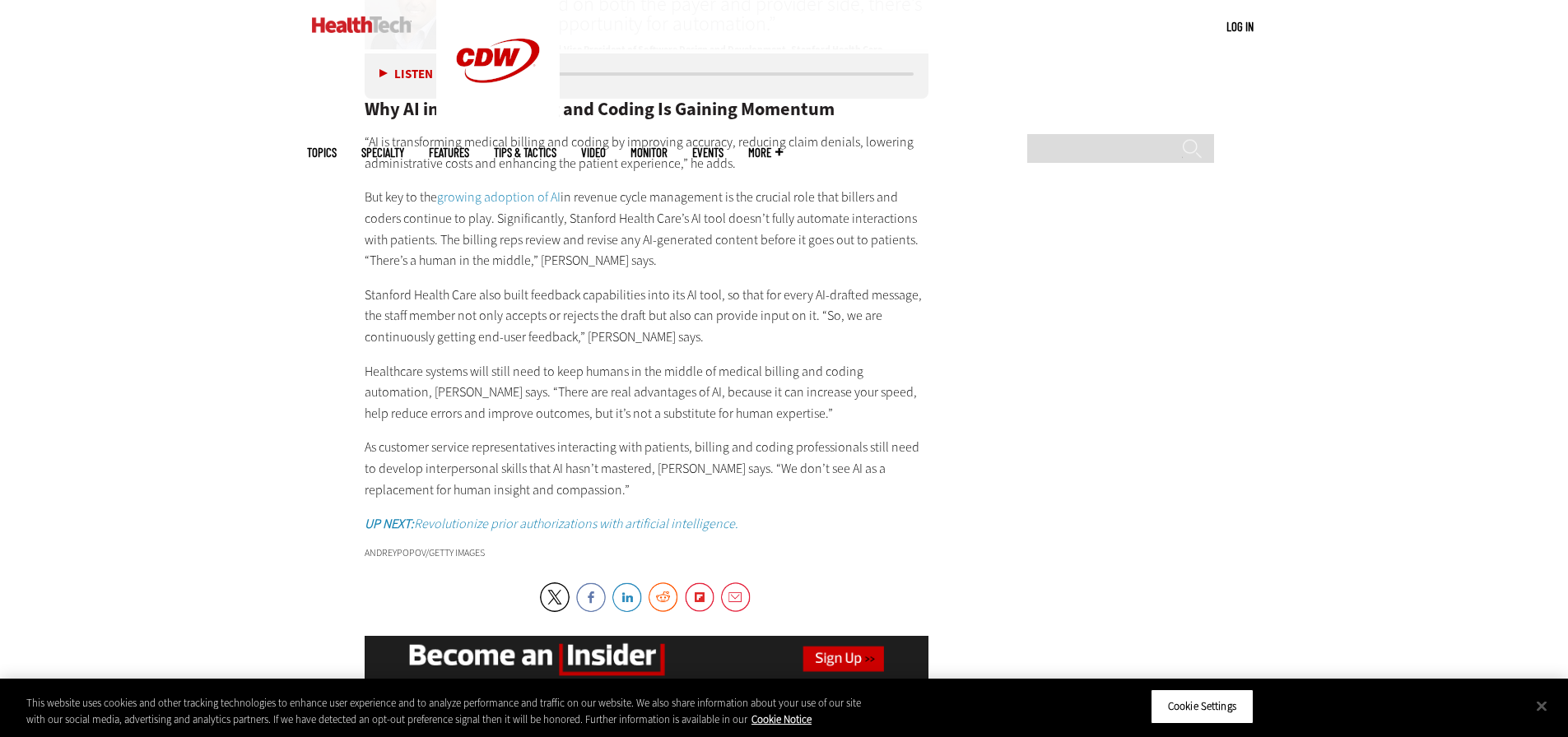
scroll to position [2877, 0]
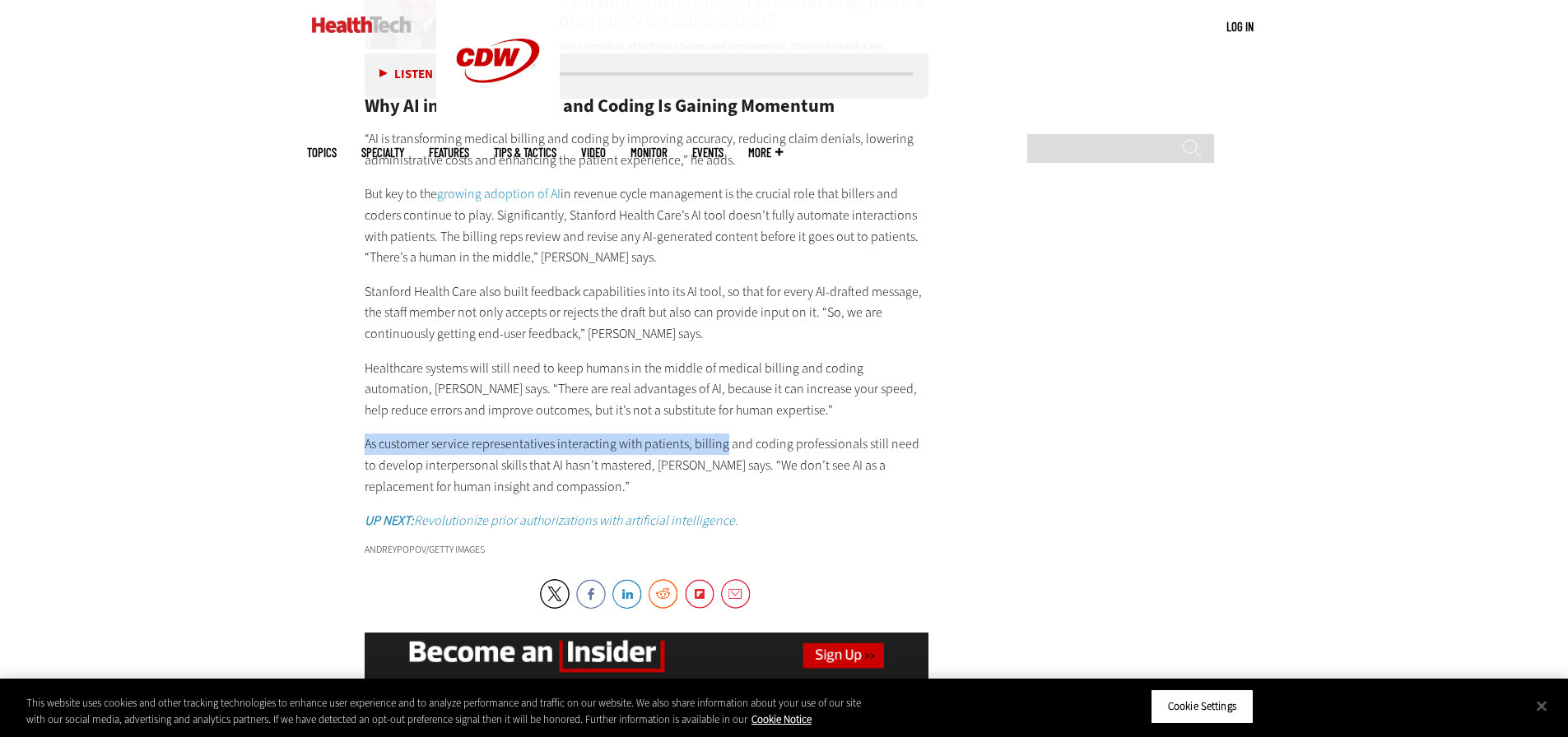
drag, startPoint x: 333, startPoint y: 447, endPoint x: 721, endPoint y: 440, distance: 388.1
click at [721, 440] on p "As customer service representatives interacting with patients, billing and codi…" at bounding box center [647, 465] width 565 height 63
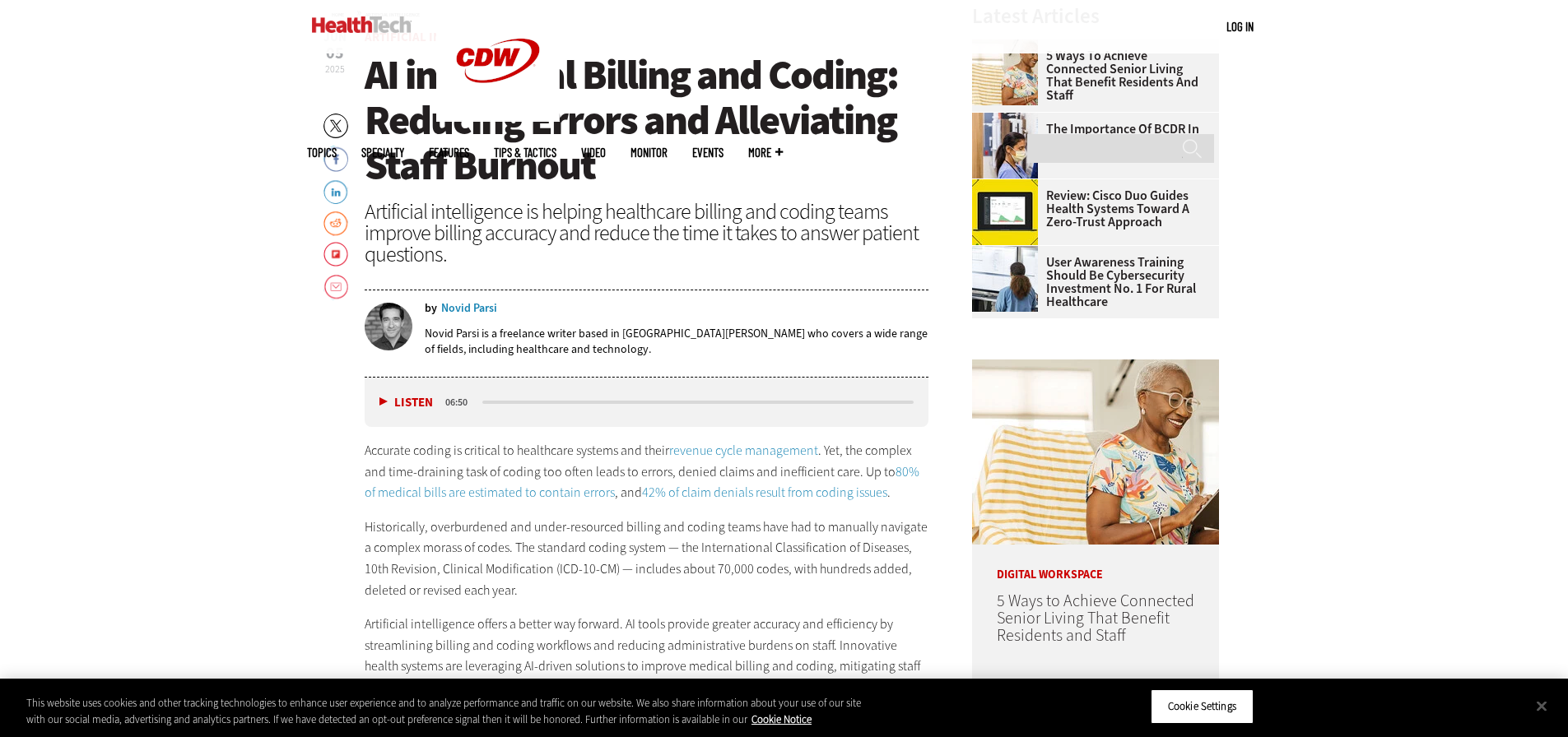
scroll to position [679, 0]
